Goal: Information Seeking & Learning: Learn about a topic

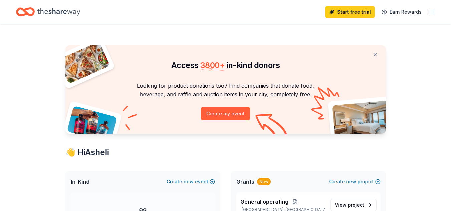
click at [427, 16] on div "Start free trial Earn Rewards" at bounding box center [380, 12] width 111 height 16
click at [428, 12] on icon "button" at bounding box center [432, 12] width 8 height 8
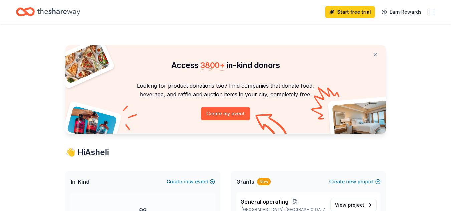
click at [429, 10] on icon "button" at bounding box center [432, 12] width 8 height 8
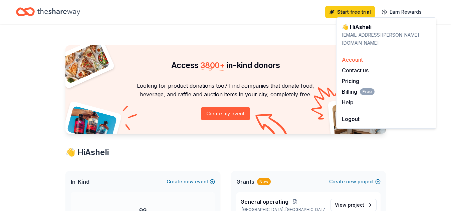
click at [355, 56] on link "Account" at bounding box center [352, 59] width 21 height 7
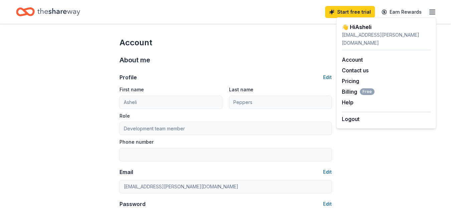
click at [432, 13] on icon "button" at bounding box center [432, 12] width 8 height 8
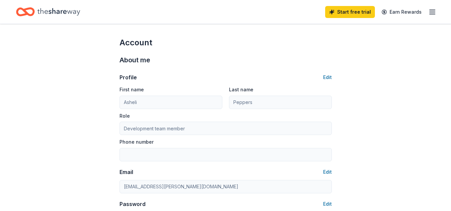
click at [432, 13] on icon "button" at bounding box center [432, 12] width 8 height 8
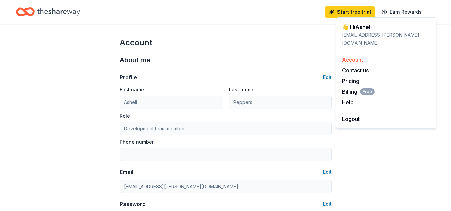
click at [356, 56] on link "Account" at bounding box center [352, 59] width 21 height 7
click at [361, 56] on link "Account" at bounding box center [352, 59] width 21 height 7
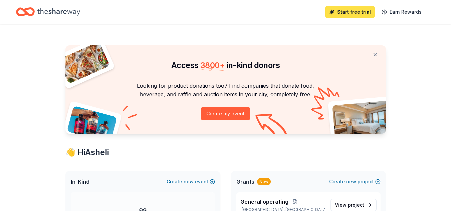
click at [348, 12] on link "Start free trial" at bounding box center [350, 12] width 50 height 12
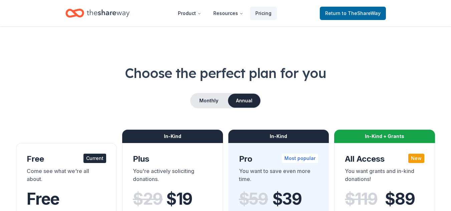
click at [84, 169] on div "Come see what we're all about." at bounding box center [66, 176] width 79 height 19
click at [112, 16] on icon "Home" at bounding box center [108, 13] width 43 height 14
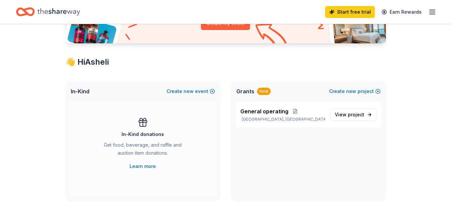
scroll to position [39, 0]
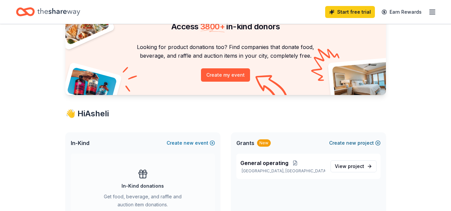
click at [360, 144] on button "Create new project" at bounding box center [354, 143] width 51 height 8
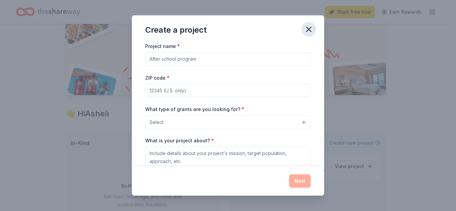
click at [307, 27] on icon "button" at bounding box center [308, 29] width 9 height 9
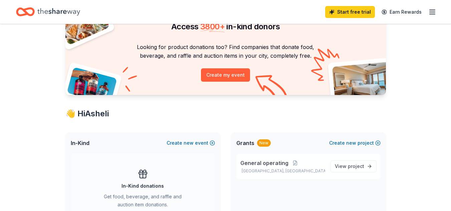
click at [284, 169] on p "[GEOGRAPHIC_DATA], [GEOGRAPHIC_DATA]" at bounding box center [282, 171] width 85 height 5
click at [350, 168] on span "project" at bounding box center [356, 167] width 16 height 6
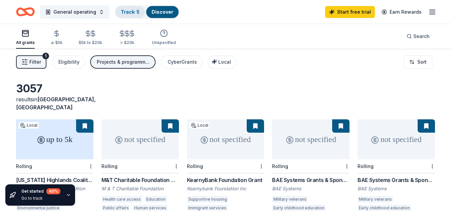
click at [130, 10] on link "Track · 5" at bounding box center [130, 12] width 19 height 6
click at [157, 12] on link "Discover" at bounding box center [163, 12] width 22 height 6
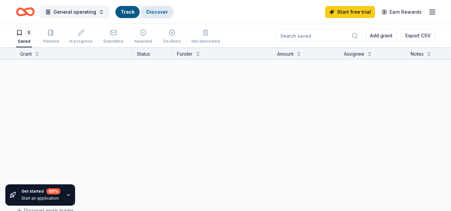
scroll to position [0, 0]
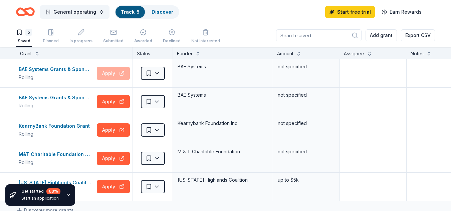
click at [309, 33] on input at bounding box center [318, 35] width 85 height 12
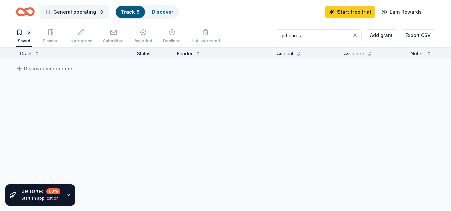
type input "gift cards"
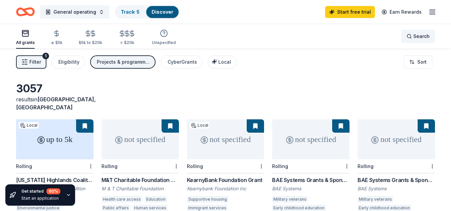
click at [425, 34] on span "Search" at bounding box center [421, 36] width 16 height 8
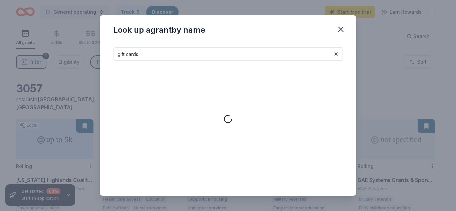
type input "gift cards"
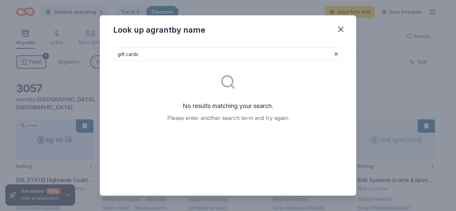
click at [268, 56] on input "gift cards" at bounding box center [228, 53] width 230 height 13
click at [332, 55] on button at bounding box center [336, 54] width 8 height 8
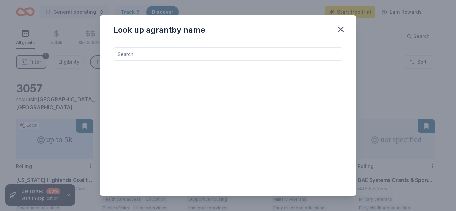
click at [225, 55] on input at bounding box center [228, 53] width 230 height 13
type input "toys"
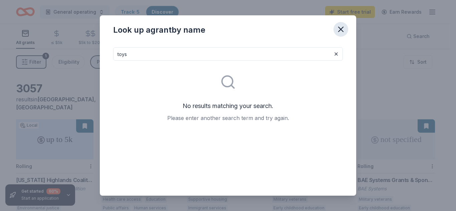
click at [341, 32] on icon "button" at bounding box center [340, 29] width 9 height 9
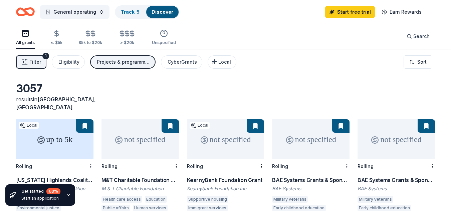
click at [28, 38] on div "All grants" at bounding box center [25, 37] width 19 height 16
click at [39, 58] on span "Filter" at bounding box center [35, 62] width 12 height 8
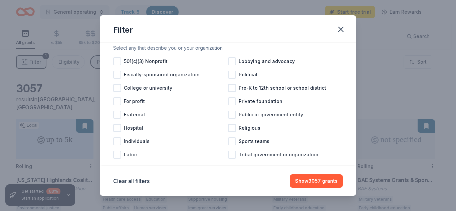
scroll to position [79, 0]
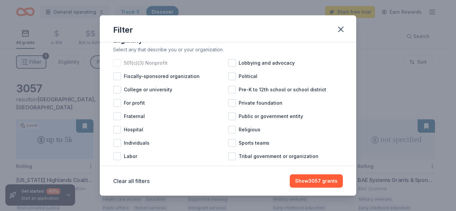
click at [139, 67] on span "501(c)(3) Nonprofit" at bounding box center [146, 63] width 44 height 8
